Goal: Task Accomplishment & Management: Use online tool/utility

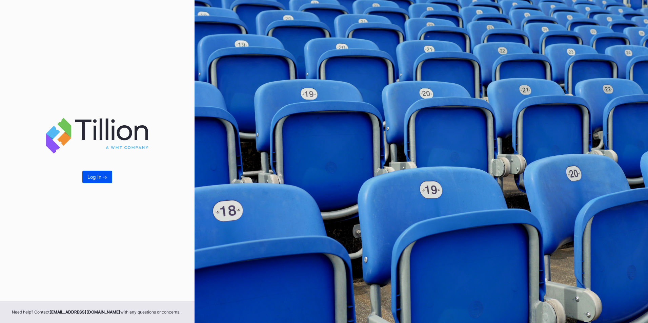
click at [103, 179] on div "Log In ->" at bounding box center [97, 177] width 20 height 6
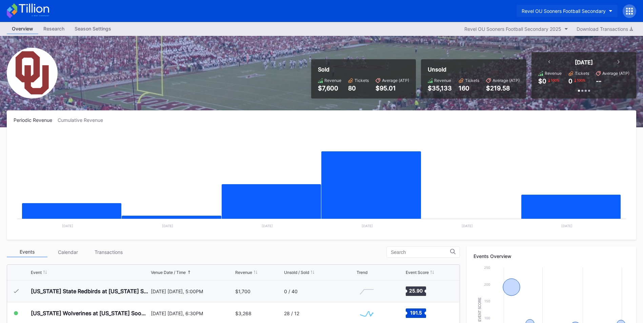
click at [609, 10] on icon "button" at bounding box center [610, 11] width 3 height 2
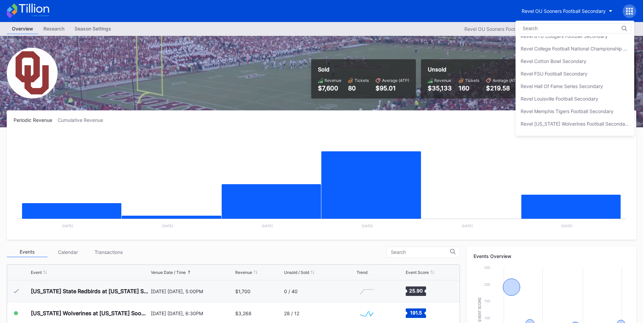
scroll to position [90, 0]
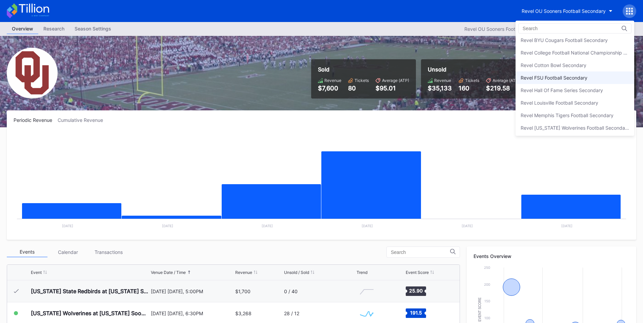
click at [592, 74] on div "Revel FSU Football Secondary" at bounding box center [574, 78] width 119 height 13
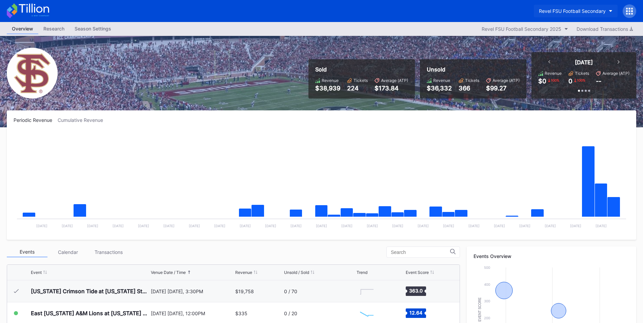
click at [605, 8] on div "Revel FSU Football Secondary" at bounding box center [572, 11] width 67 height 6
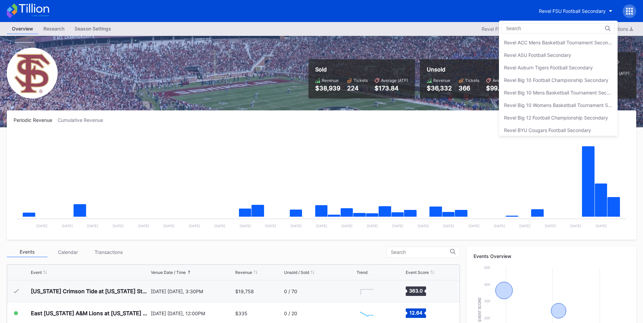
scroll to position [125, 0]
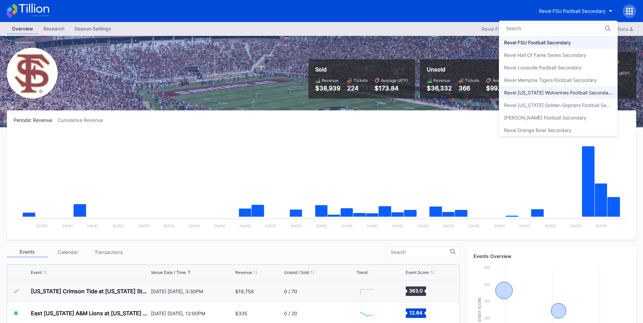
click at [556, 90] on div "Revel [US_STATE] Wolverines Football Secondary" at bounding box center [558, 93] width 108 height 6
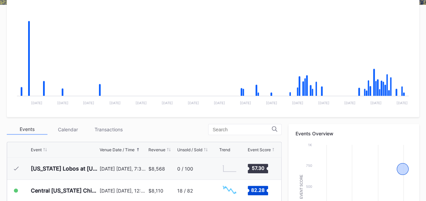
scroll to position [108, 0]
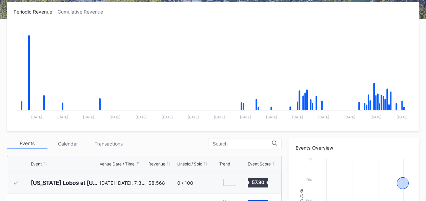
click at [395, 65] on rect "Chart title" at bounding box center [213, 74] width 399 height 102
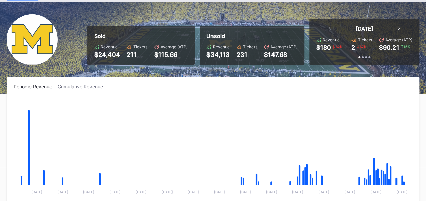
scroll to position [0, 0]
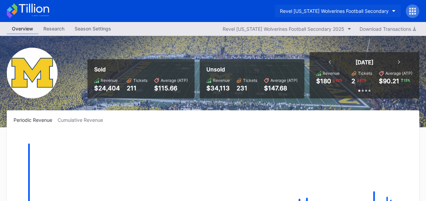
click at [388, 8] on button "Revel [US_STATE] Wolverines Football Secondary" at bounding box center [338, 11] width 126 height 13
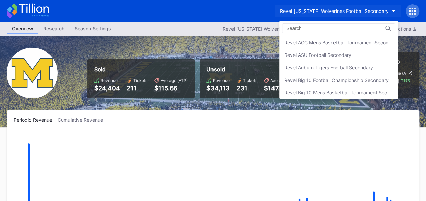
scroll to position [174, 0]
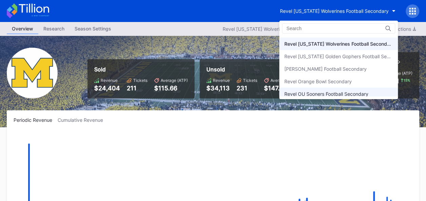
click at [332, 91] on div "Revel OU Sooners Football Secondary" at bounding box center [326, 94] width 84 height 6
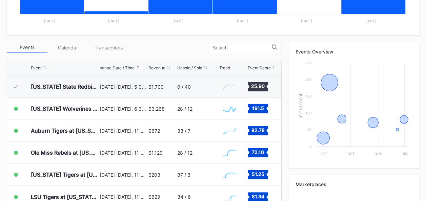
scroll to position [206, 0]
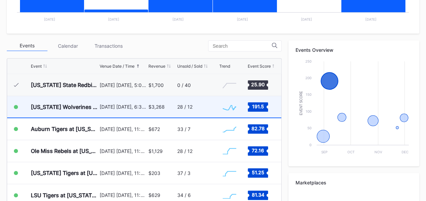
click at [177, 106] on div "28 / 12" at bounding box center [184, 107] width 15 height 6
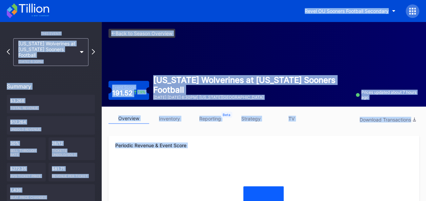
click at [173, 120] on link "inventory" at bounding box center [169, 119] width 41 height 11
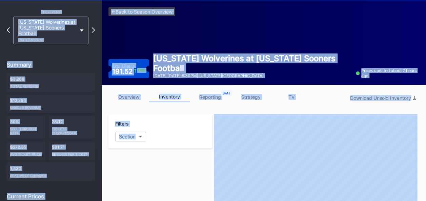
scroll to position [19, 0]
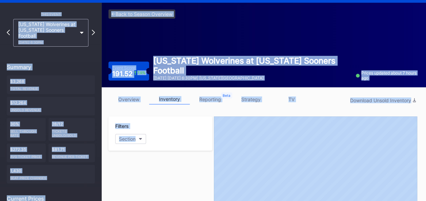
click at [256, 100] on link "strategy" at bounding box center [250, 99] width 41 height 11
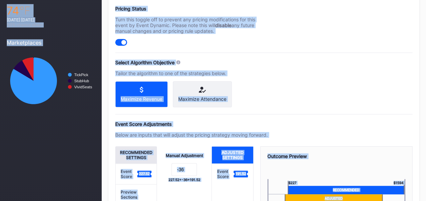
scroll to position [274, 0]
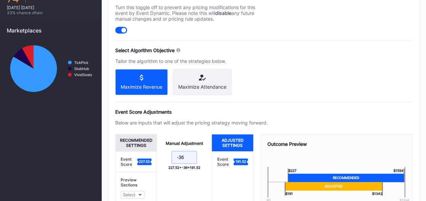
click at [187, 160] on input "-36" at bounding box center [183, 157] width 25 height 13
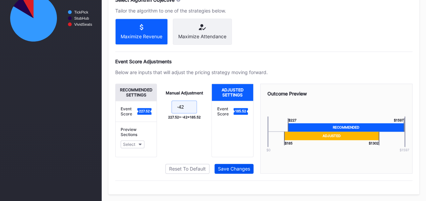
type input "-42"
click at [236, 169] on div "Save Changes" at bounding box center [234, 169] width 32 height 6
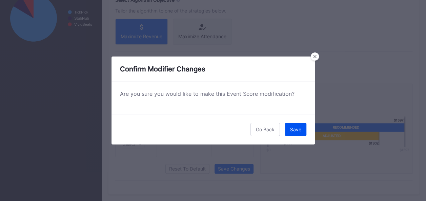
click at [297, 132] on button "Save" at bounding box center [295, 129] width 21 height 13
